Goal: Task Accomplishment & Management: Check status

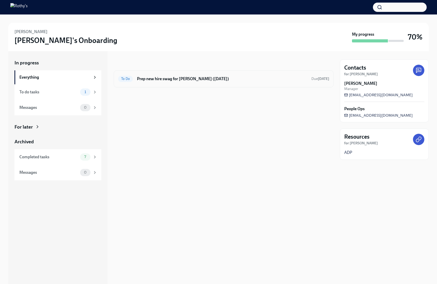
click at [168, 78] on h6 "Prep new hire swag for [PERSON_NAME] ([DATE])" at bounding box center [222, 79] width 170 height 6
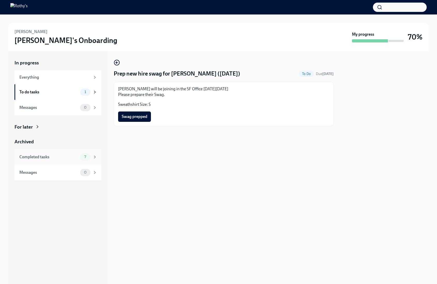
click at [53, 156] on div "Completed tasks" at bounding box center [48, 157] width 59 height 6
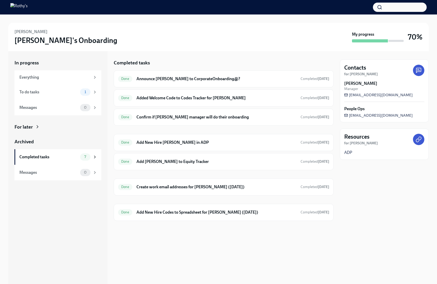
click at [418, 140] on icon at bounding box center [419, 139] width 6 height 6
click at [397, 153] on div "ADP" at bounding box center [385, 153] width 80 height 6
click at [417, 136] on icon at bounding box center [419, 139] width 6 height 6
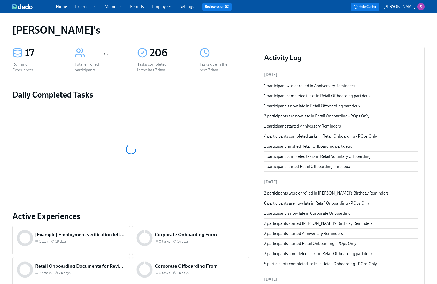
click at [167, 8] on link "Employees" at bounding box center [161, 6] width 19 height 5
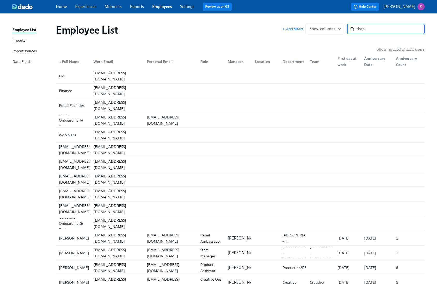
type input "rissa"
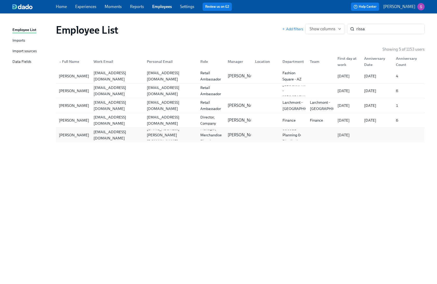
click at [74, 132] on div "[PERSON_NAME]" at bounding box center [74, 135] width 34 height 6
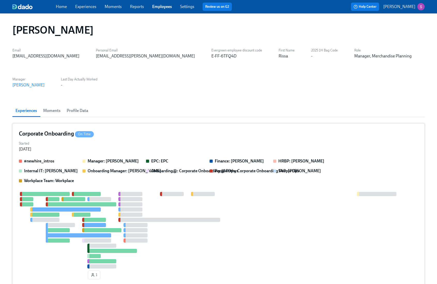
click at [219, 140] on div "Started Sep 15, 2025" at bounding box center [219, 146] width 400 height 12
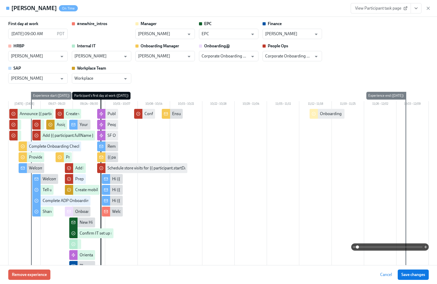
click at [376, 9] on span "View Participant task page" at bounding box center [380, 8] width 51 height 5
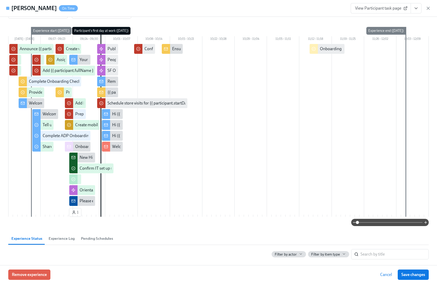
scroll to position [130, 0]
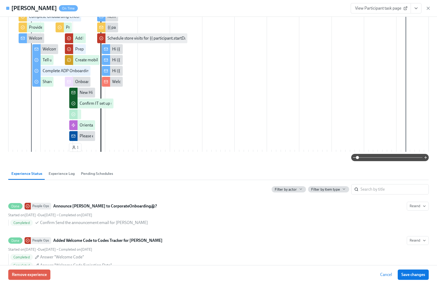
click at [65, 174] on span "Experience Log" at bounding box center [62, 174] width 26 height 6
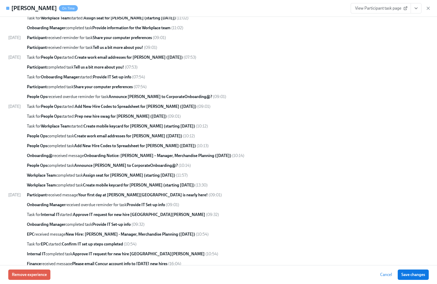
scroll to position [558, 0]
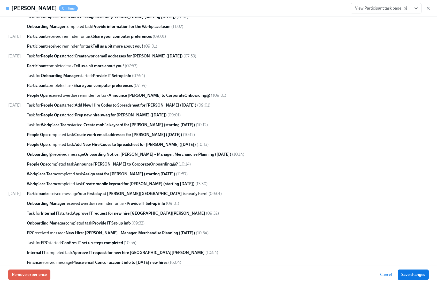
click at [111, 175] on strong "Assign seat for Rissa Wonnell (starting Sep 30 2025)" at bounding box center [129, 174] width 92 height 5
drag, startPoint x: 78, startPoint y: 174, endPoint x: 129, endPoint y: 174, distance: 51.5
click at [129, 174] on span "Workplace Team completed task Assign seat for Rissa Wonnell (starting Sep 30 20…" at bounding box center [101, 174] width 149 height 5
click at [129, 174] on strong "Assign seat for Rissa Wonnell (starting Sep 30 2025)" at bounding box center [129, 174] width 92 height 5
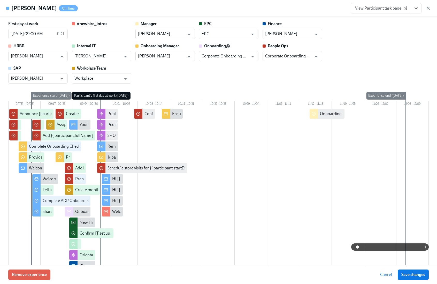
scroll to position [3, 0]
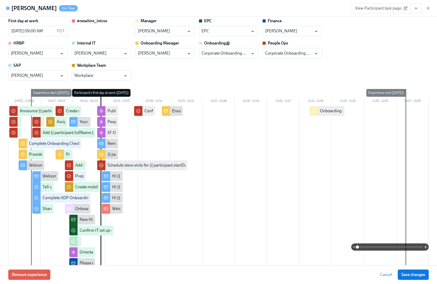
click at [388, 246] on span at bounding box center [390, 246] width 65 height 7
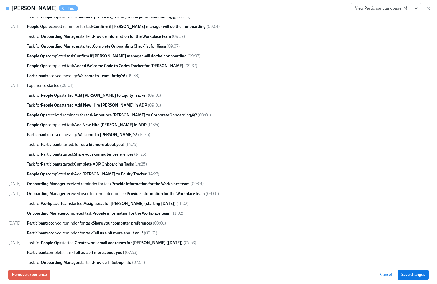
scroll to position [372, 0]
click at [429, 9] on icon "button" at bounding box center [428, 8] width 3 height 3
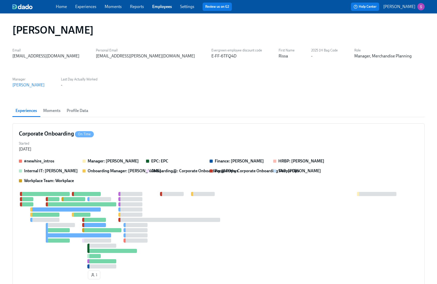
click at [91, 6] on link "Experiences" at bounding box center [85, 6] width 21 height 5
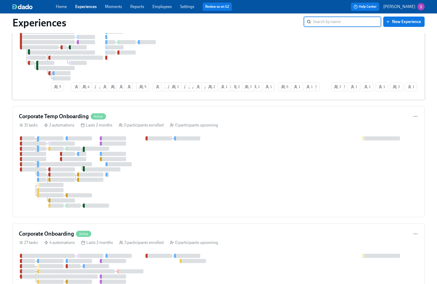
scroll to position [177, 0]
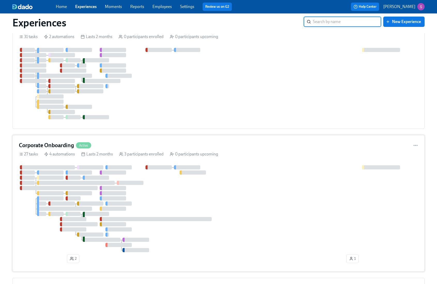
click at [235, 147] on div "Corporate Onboarding Active" at bounding box center [219, 146] width 400 height 8
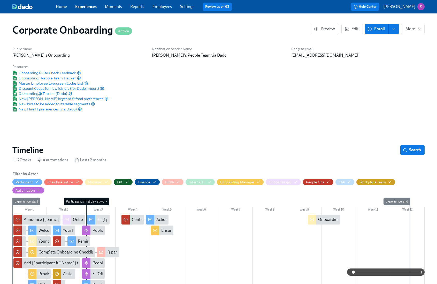
scroll to position [0, 1551]
click at [58, 100] on span "New joiner keycard & food preferences" at bounding box center [57, 98] width 91 height 5
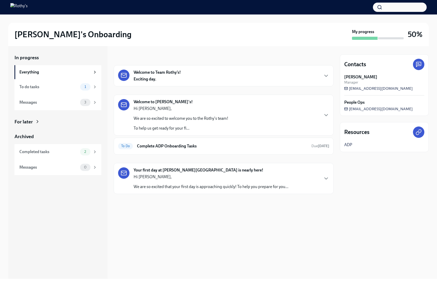
click at [205, 179] on p "Hi [PERSON_NAME]," at bounding box center [211, 177] width 155 height 6
